Goal: Entertainment & Leisure: Consume media (video, audio)

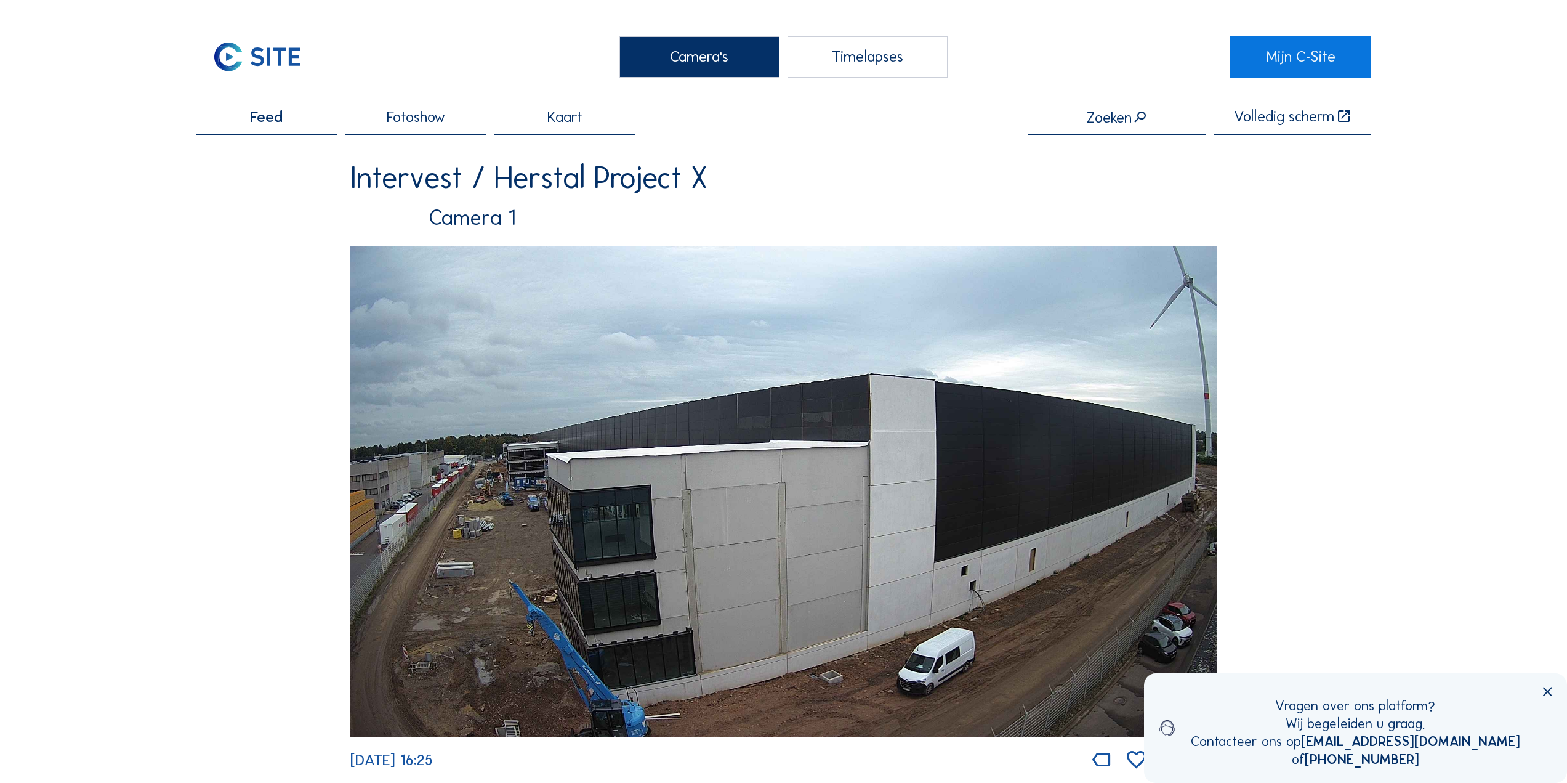
click at [863, 73] on div "Timelapses" at bounding box center [868, 56] width 160 height 41
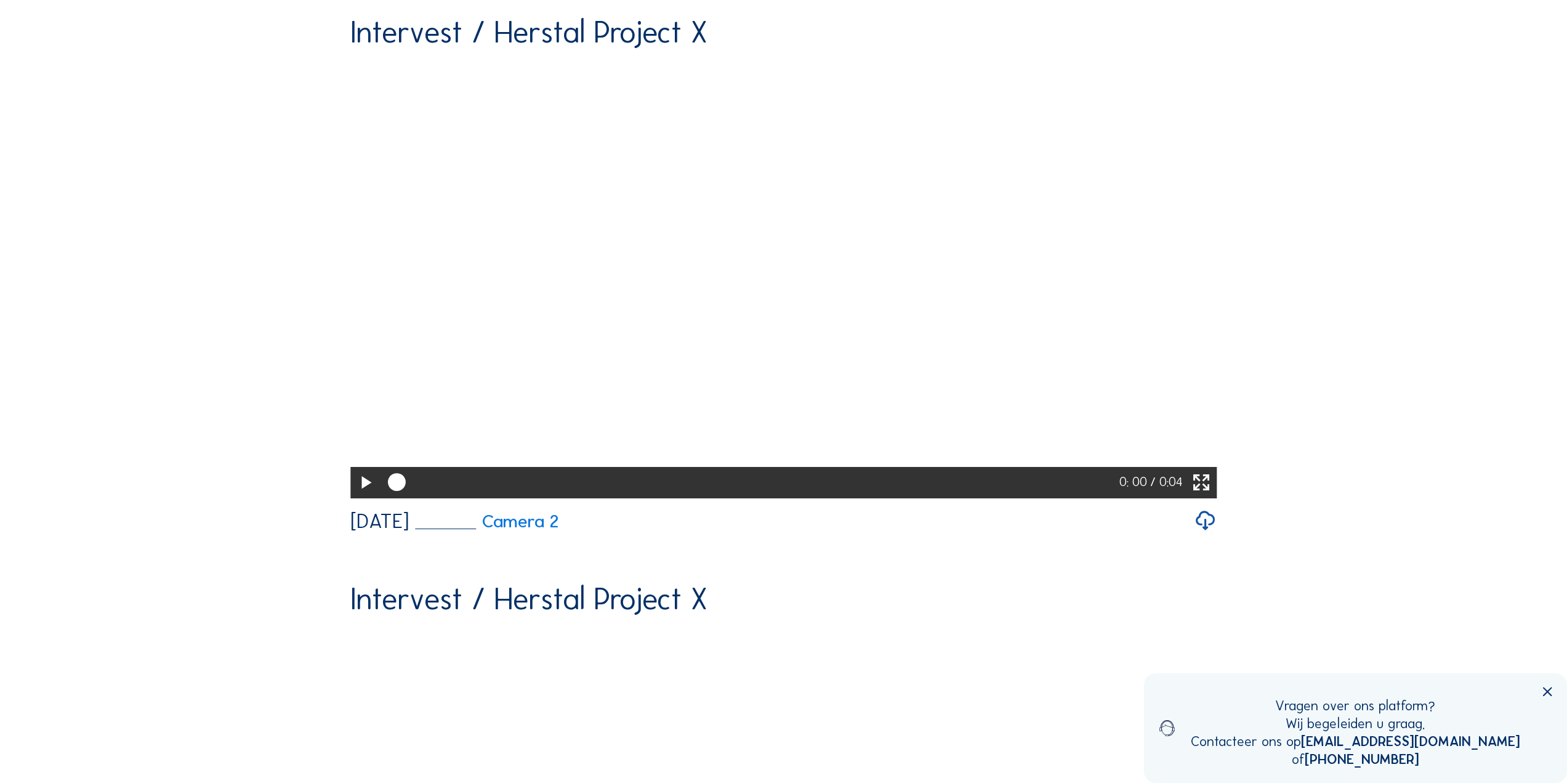
scroll to position [185, 0]
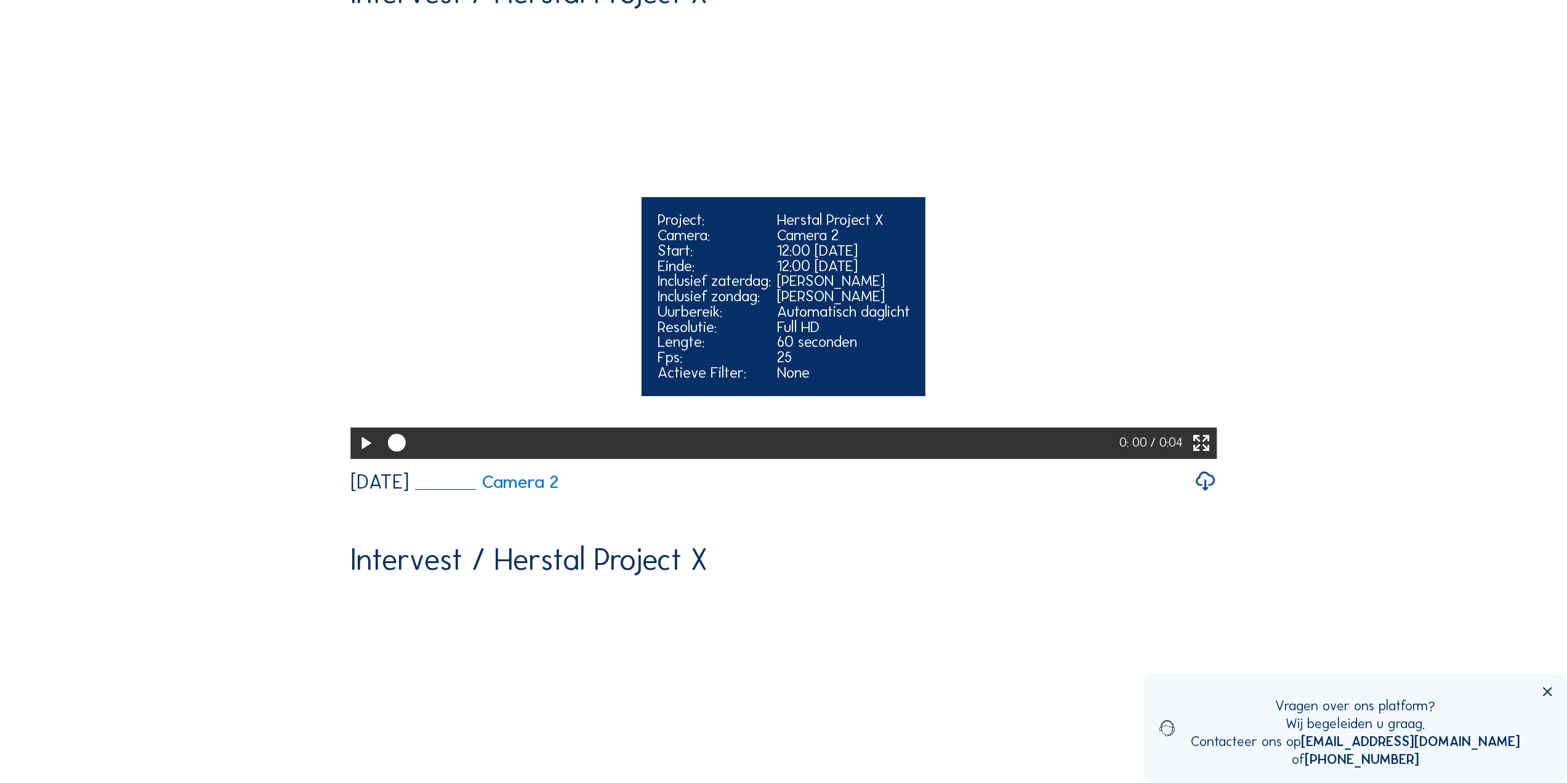
click at [365, 456] on icon at bounding box center [366, 444] width 22 height 26
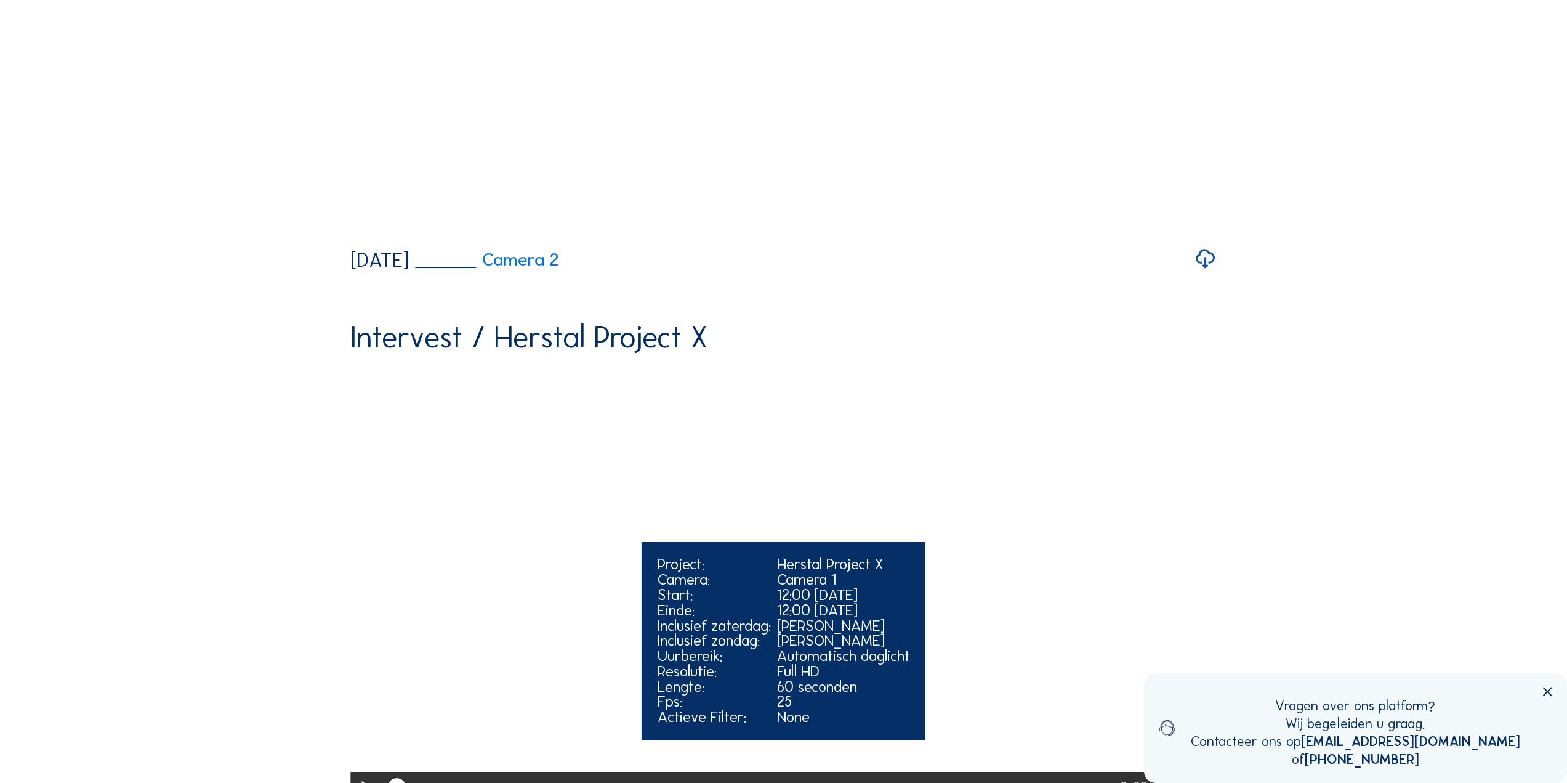
scroll to position [2033, 0]
